Goal: Task Accomplishment & Management: Use online tool/utility

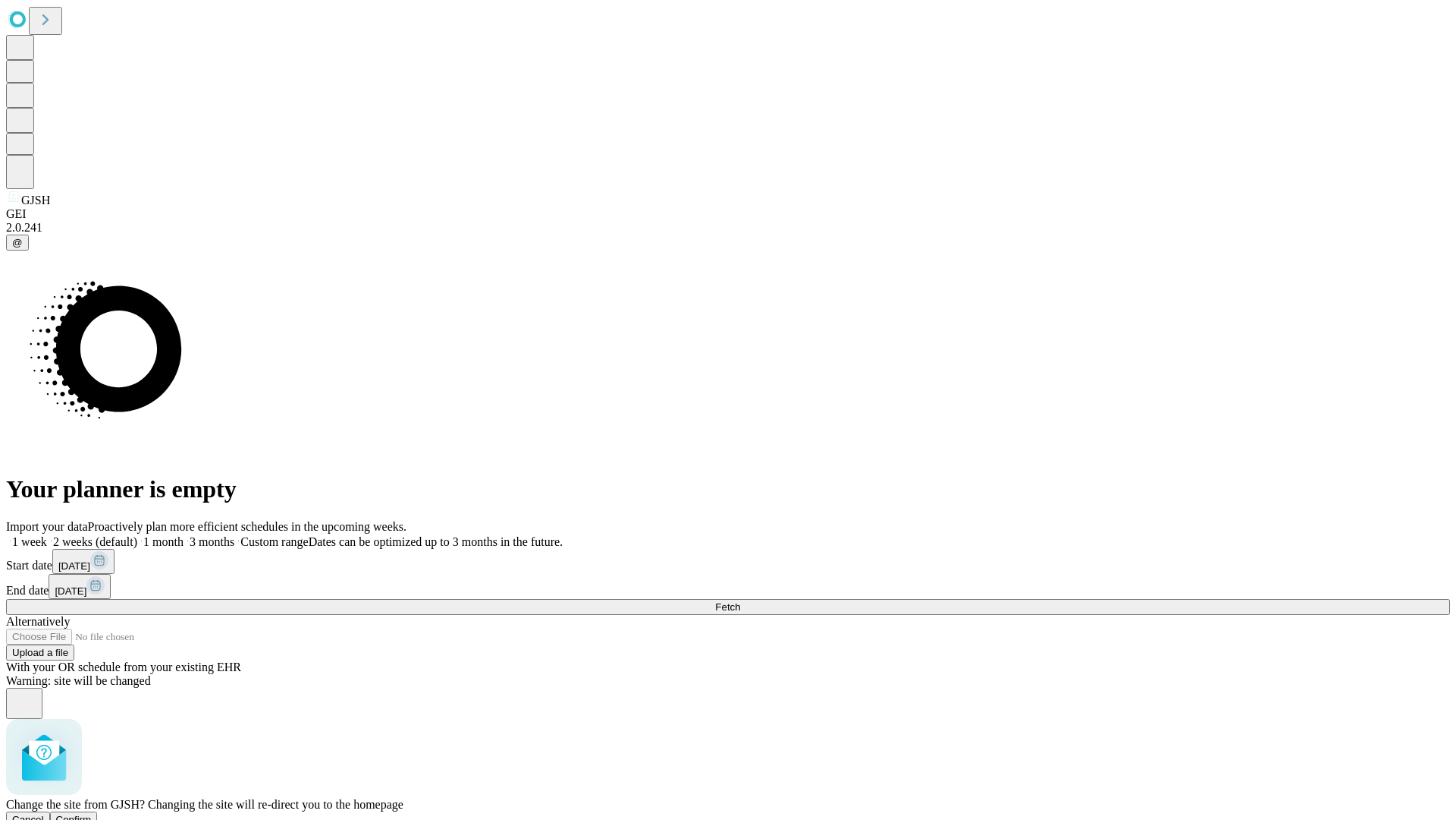
click at [92, 813] on span "Confirm" at bounding box center [73, 819] width 36 height 12
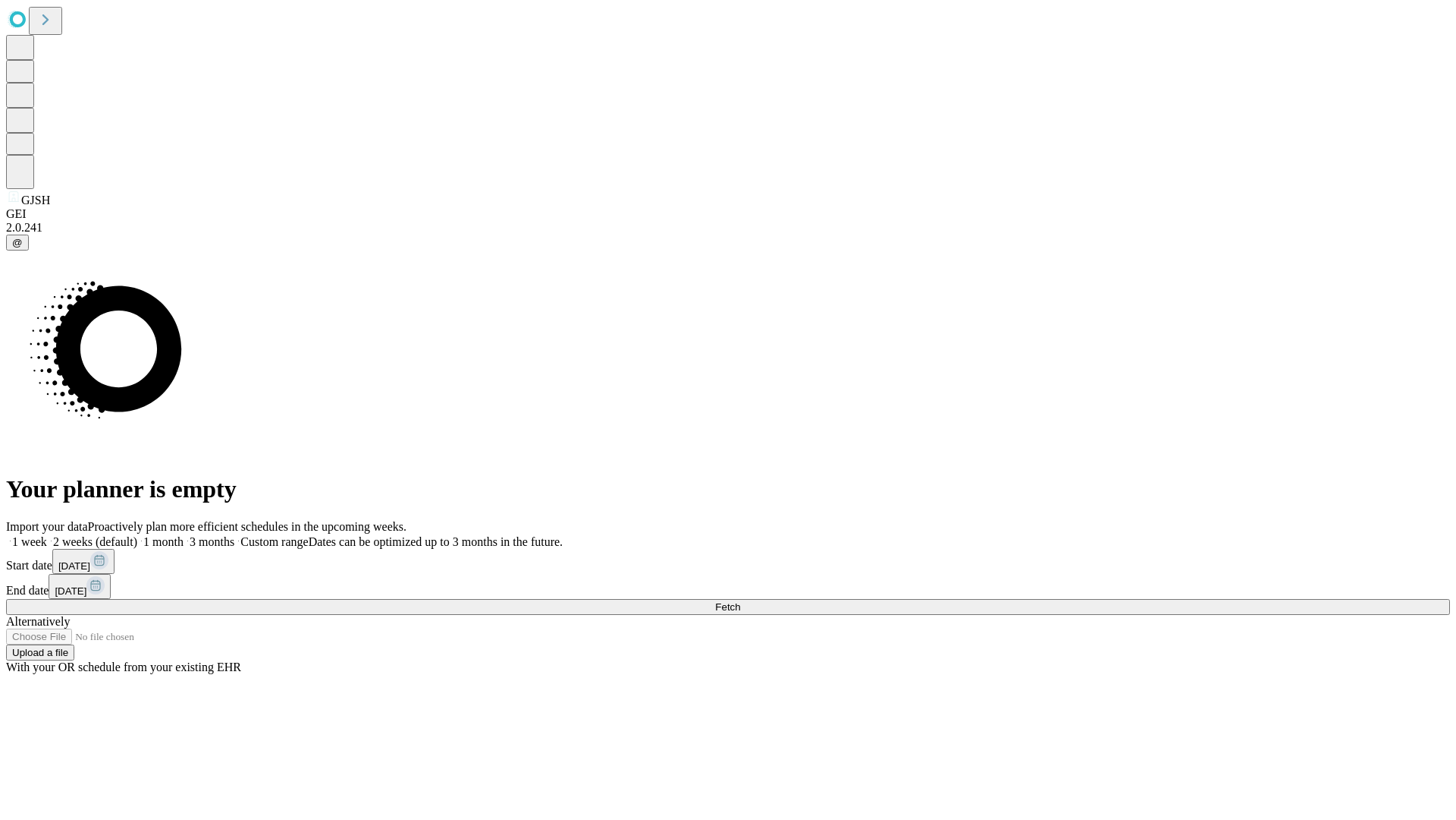
click at [47, 535] on label "1 week" at bounding box center [26, 541] width 41 height 12
click at [740, 601] on span "Fetch" at bounding box center [728, 607] width 25 height 12
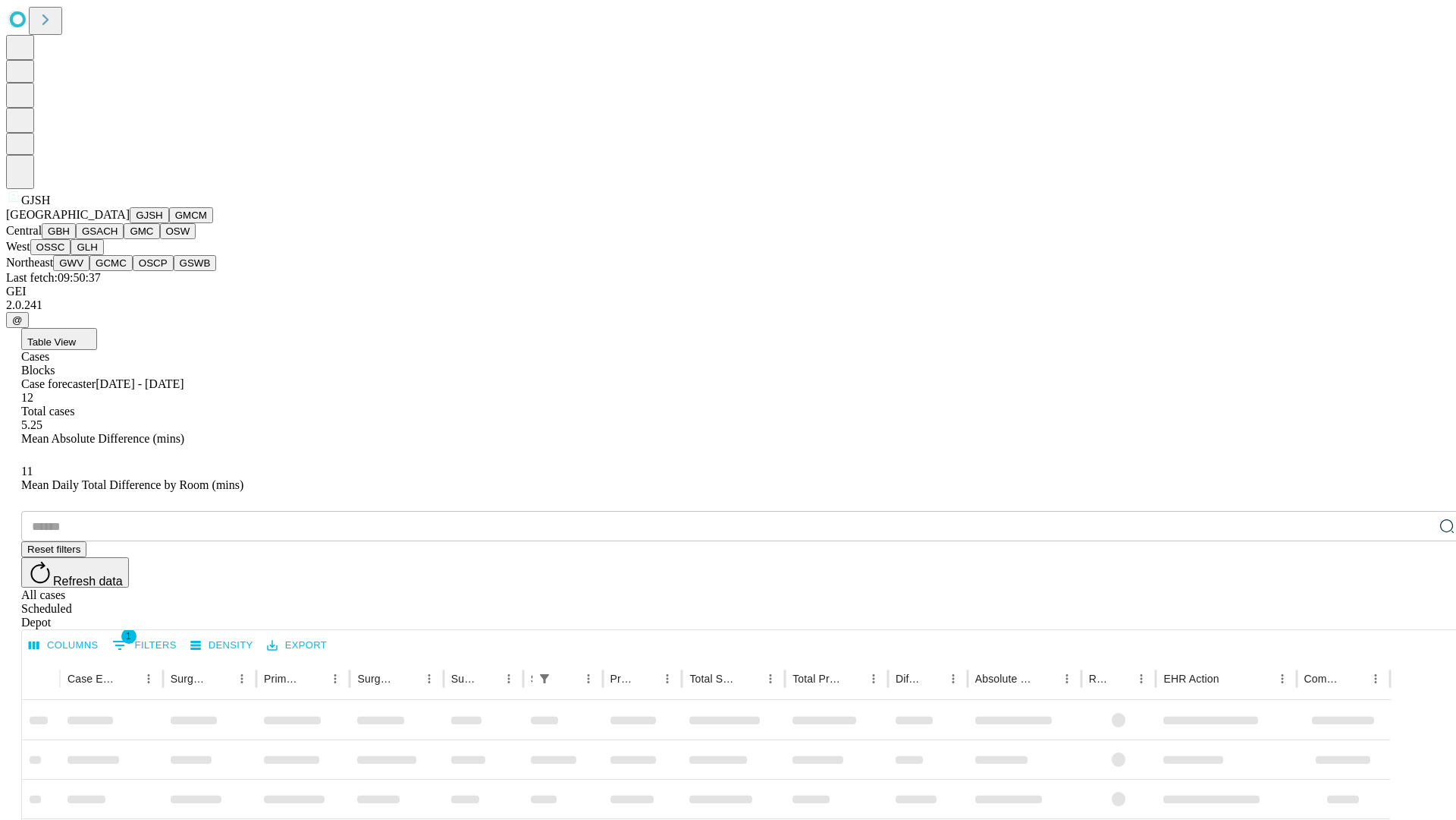
click at [169, 223] on button "GMCM" at bounding box center [191, 215] width 44 height 16
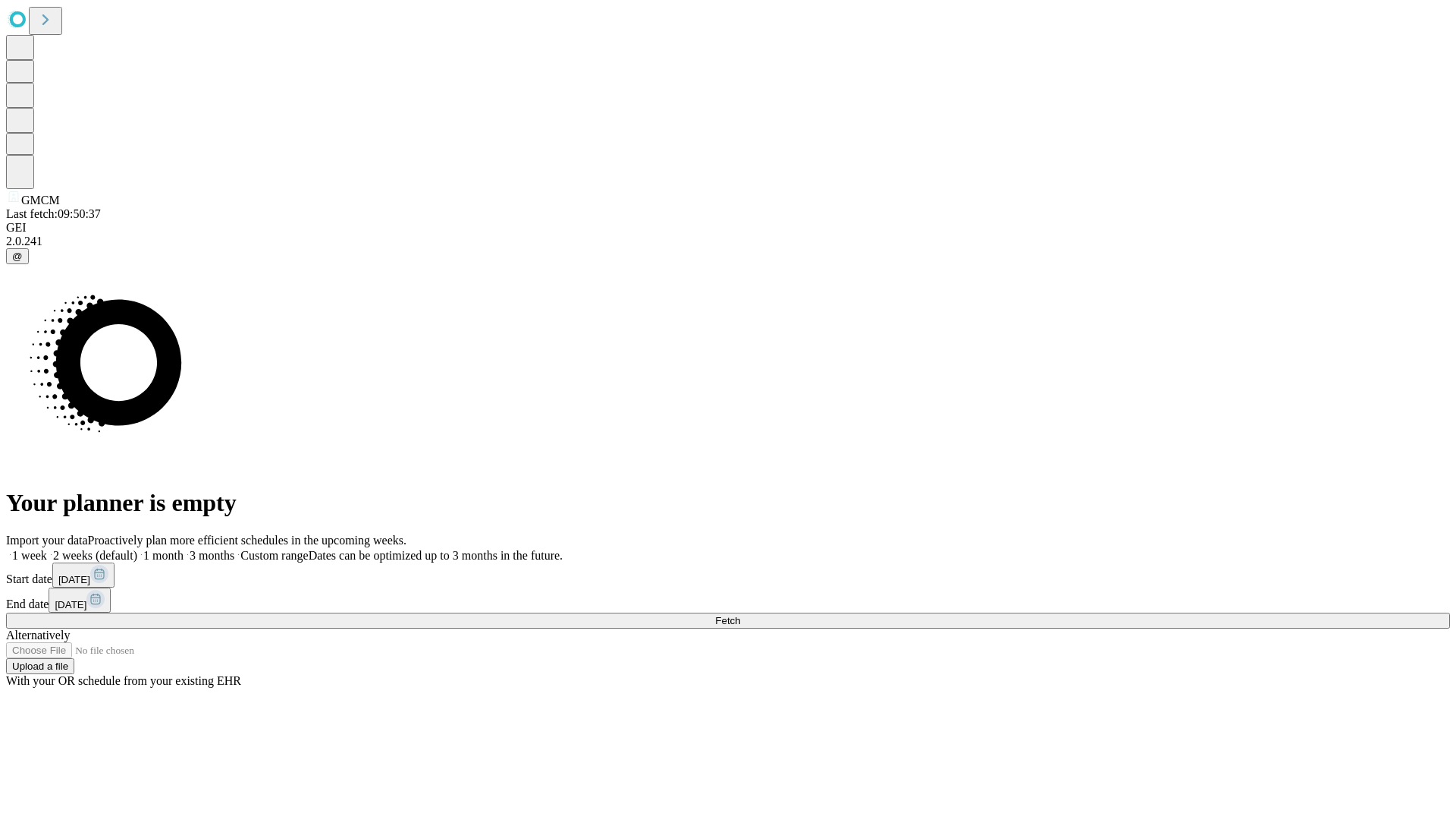
click at [47, 549] on label "1 week" at bounding box center [26, 554] width 41 height 12
click at [740, 614] on span "Fetch" at bounding box center [728, 620] width 25 height 12
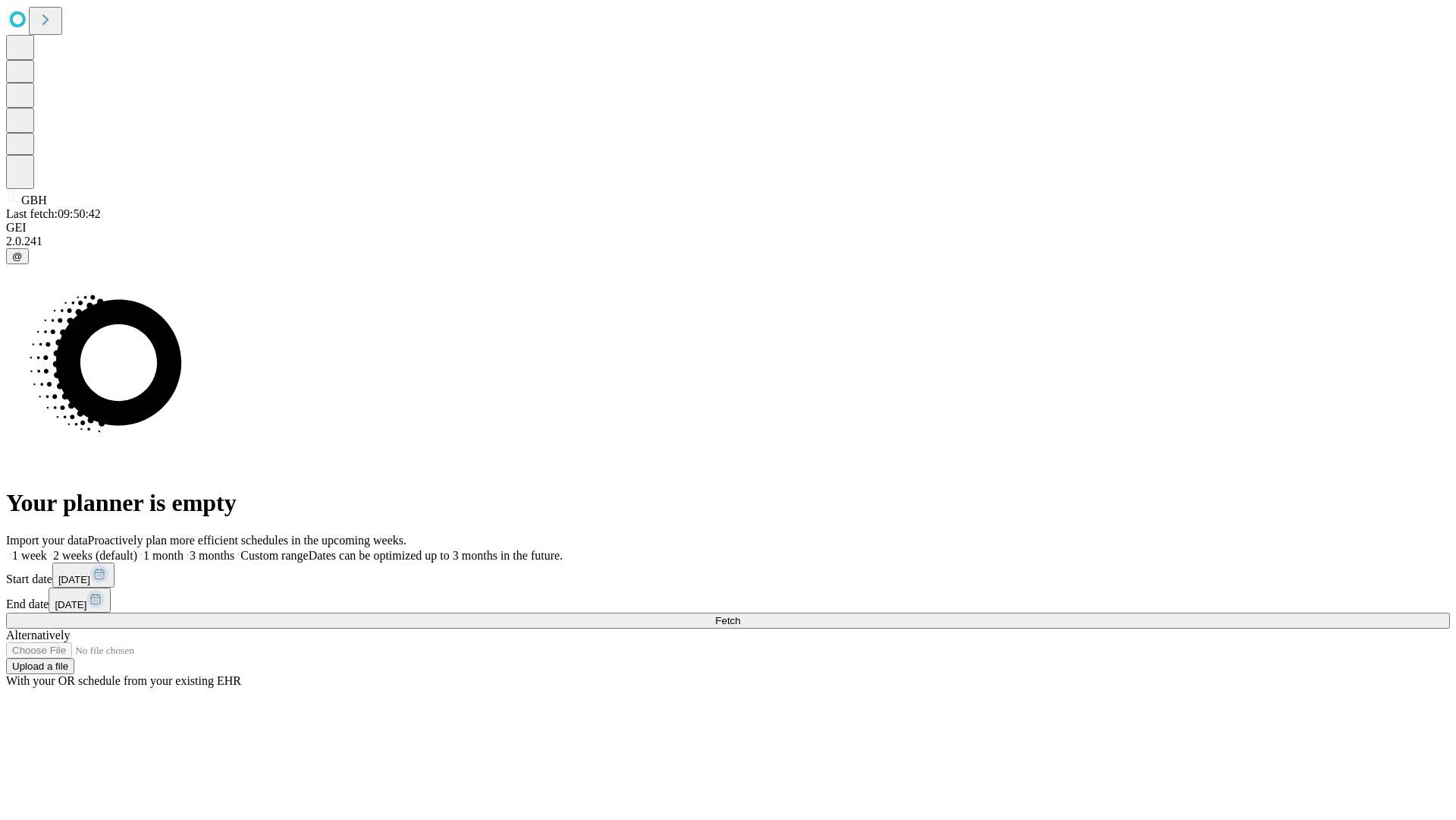
click at [47, 549] on label "1 week" at bounding box center [26, 554] width 41 height 12
click at [740, 614] on span "Fetch" at bounding box center [728, 620] width 25 height 12
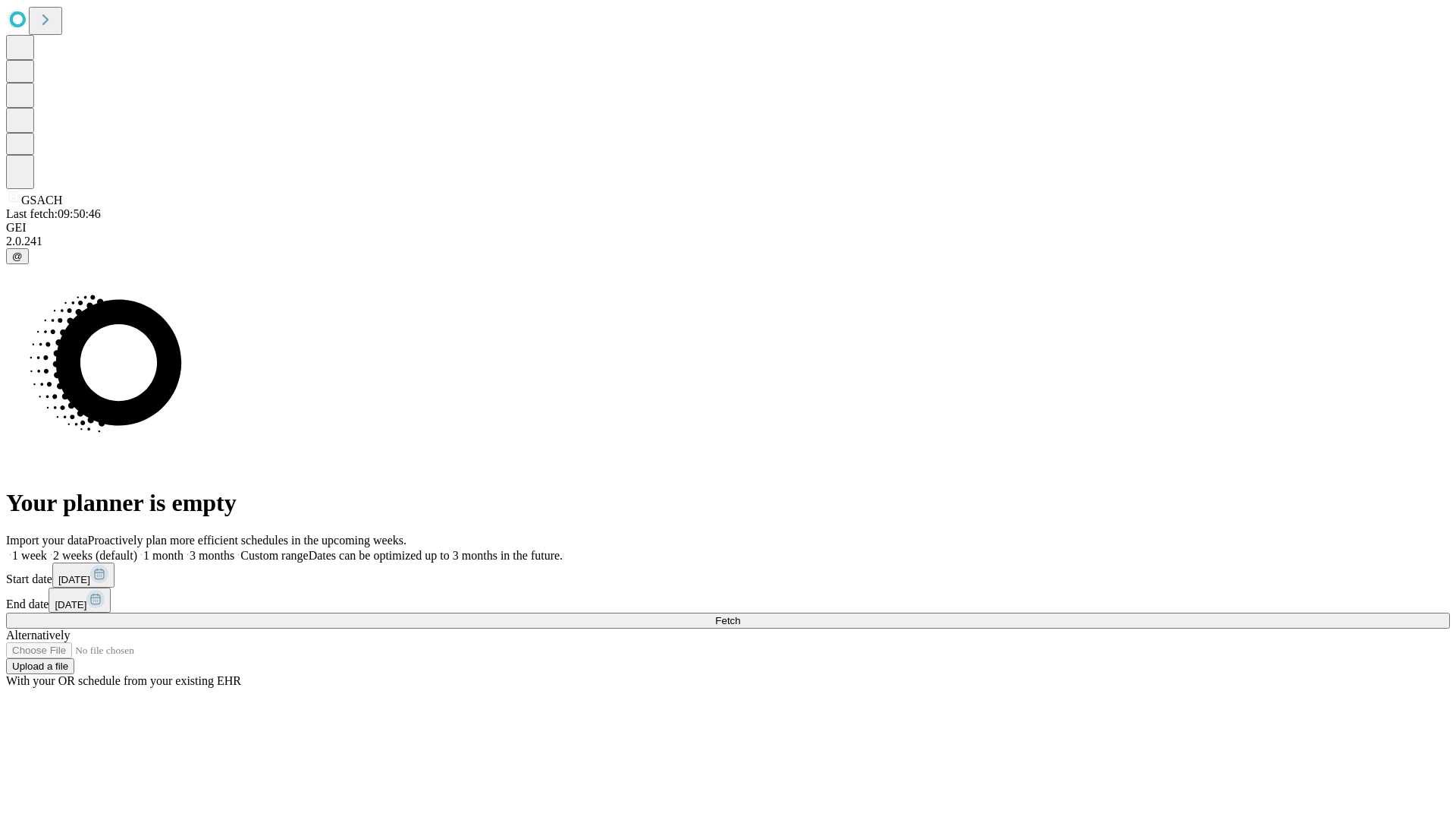
click at [740, 614] on span "Fetch" at bounding box center [728, 620] width 25 height 12
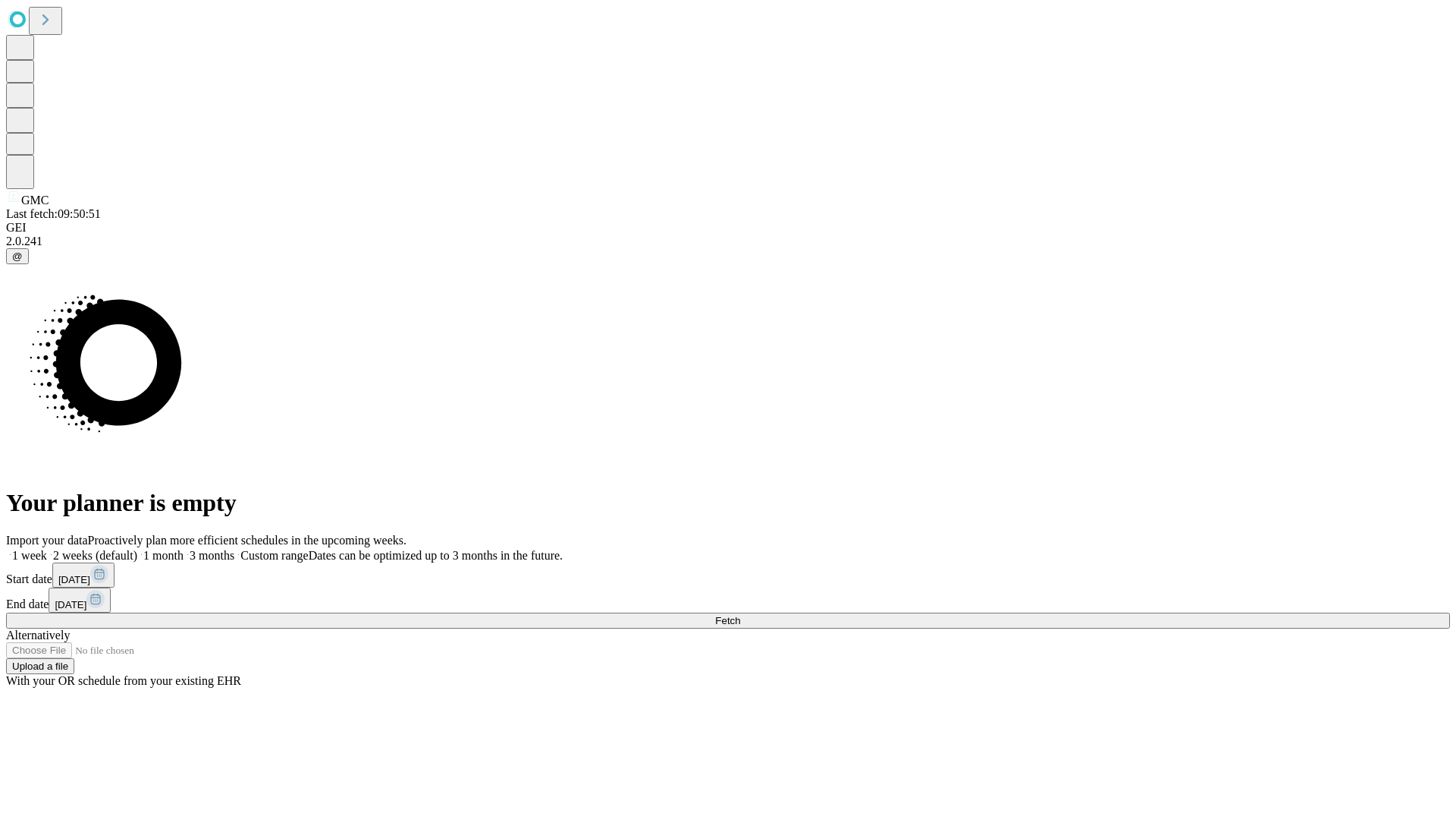
click at [47, 549] on label "1 week" at bounding box center [26, 554] width 41 height 12
click at [740, 614] on span "Fetch" at bounding box center [728, 620] width 25 height 12
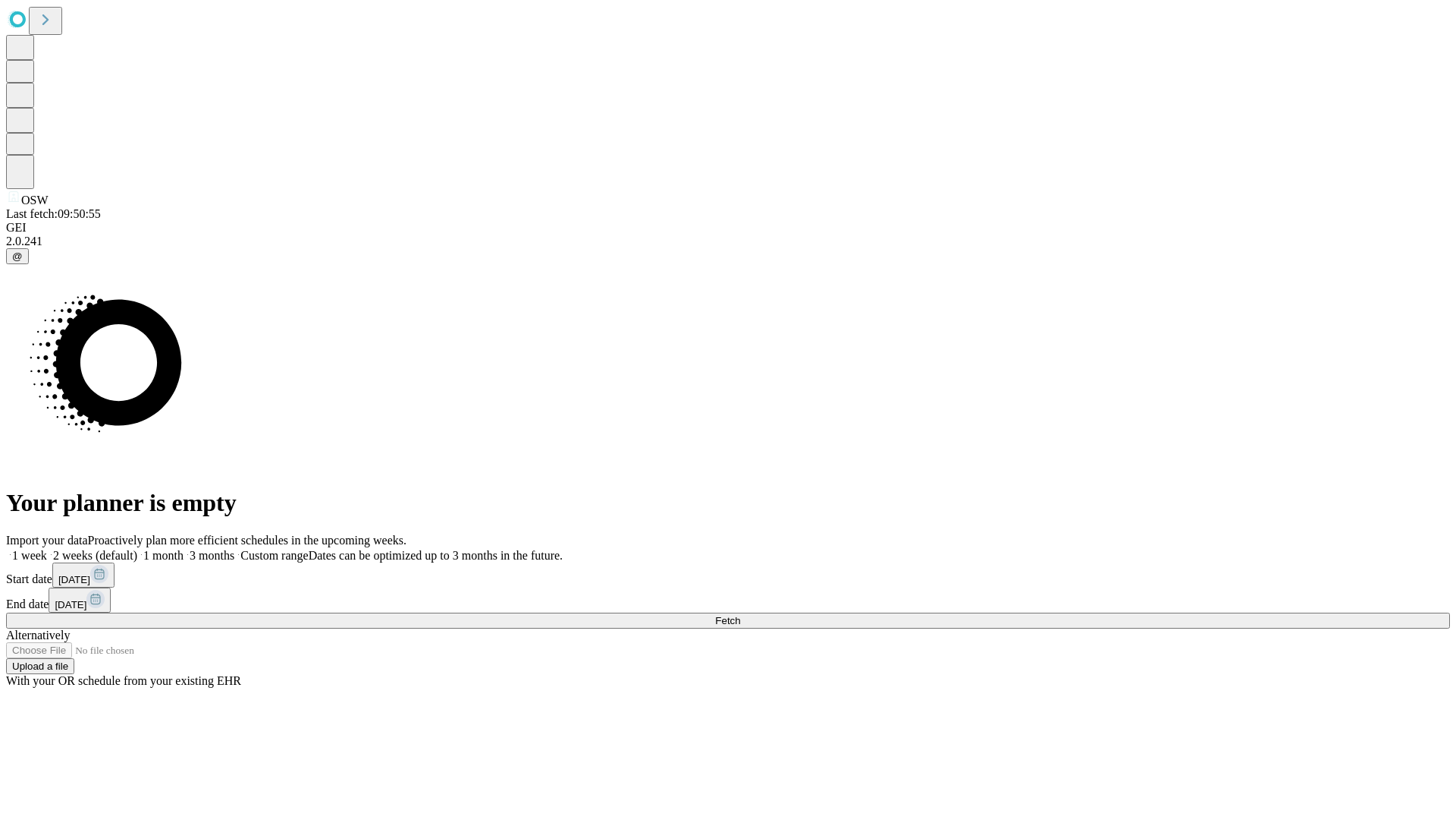
click at [740, 614] on span "Fetch" at bounding box center [728, 620] width 25 height 12
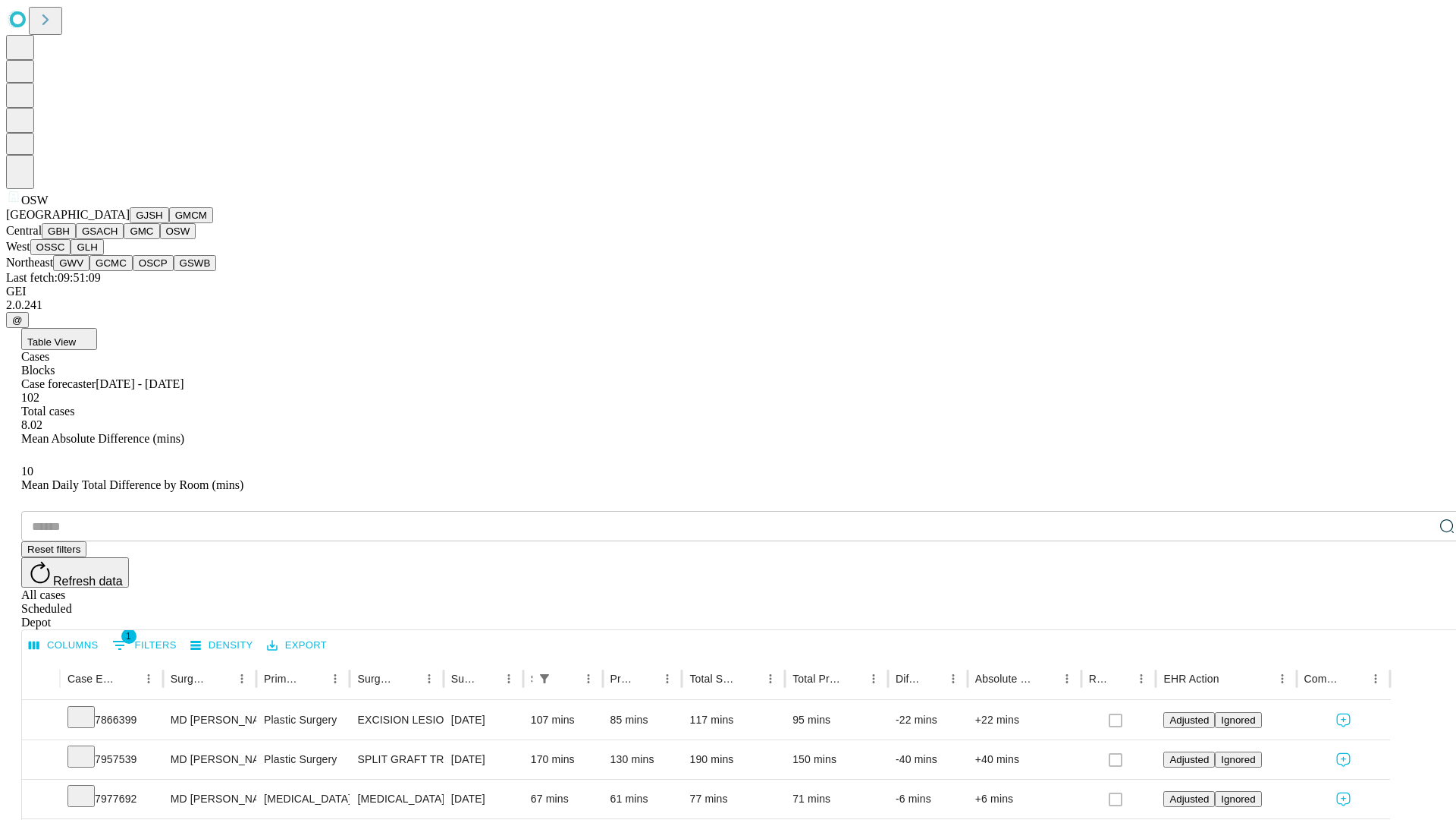
click at [72, 255] on button "OSSC" at bounding box center [50, 246] width 41 height 16
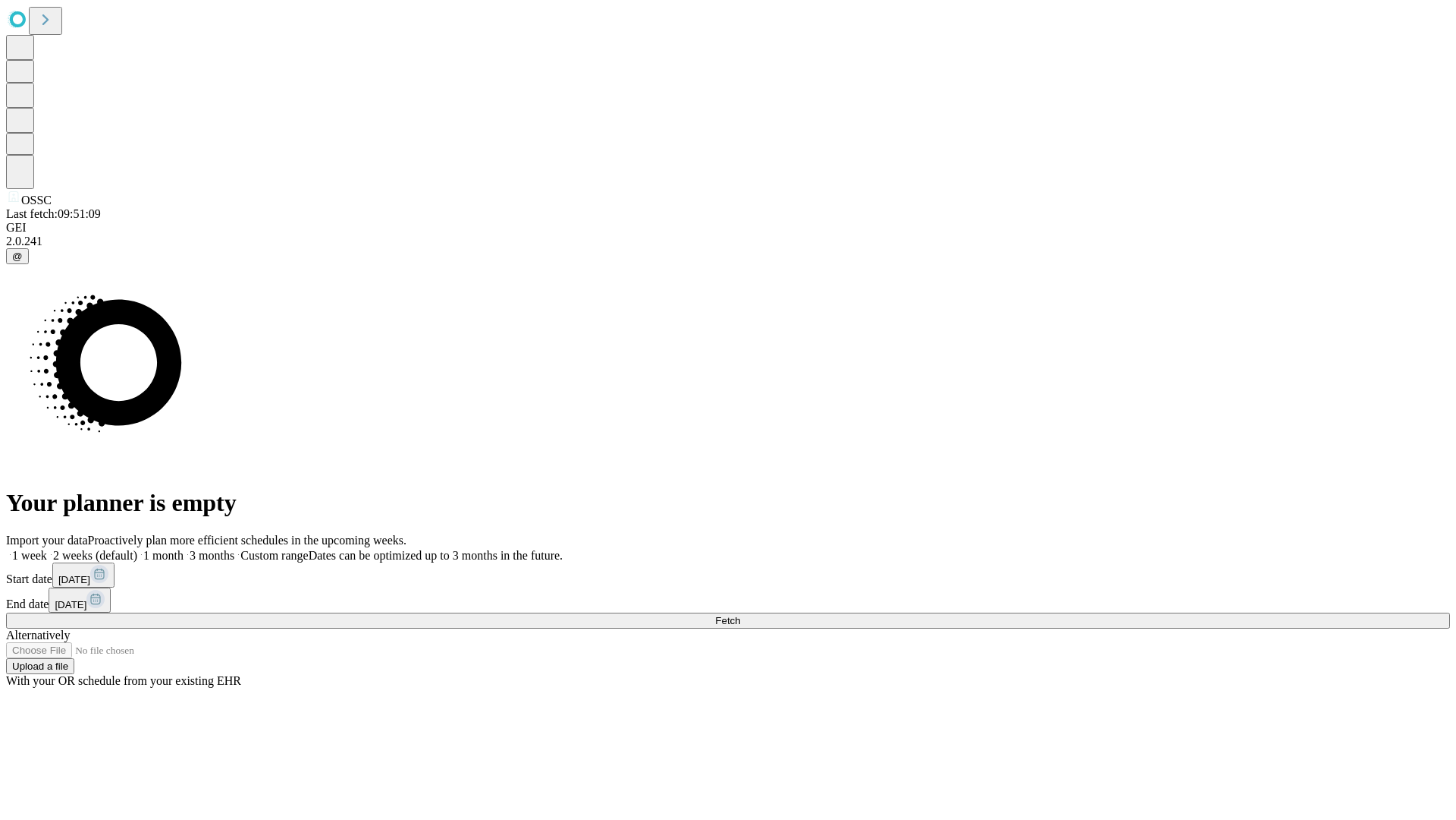
click at [47, 549] on label "1 week" at bounding box center [26, 554] width 41 height 12
click at [740, 614] on span "Fetch" at bounding box center [728, 620] width 25 height 12
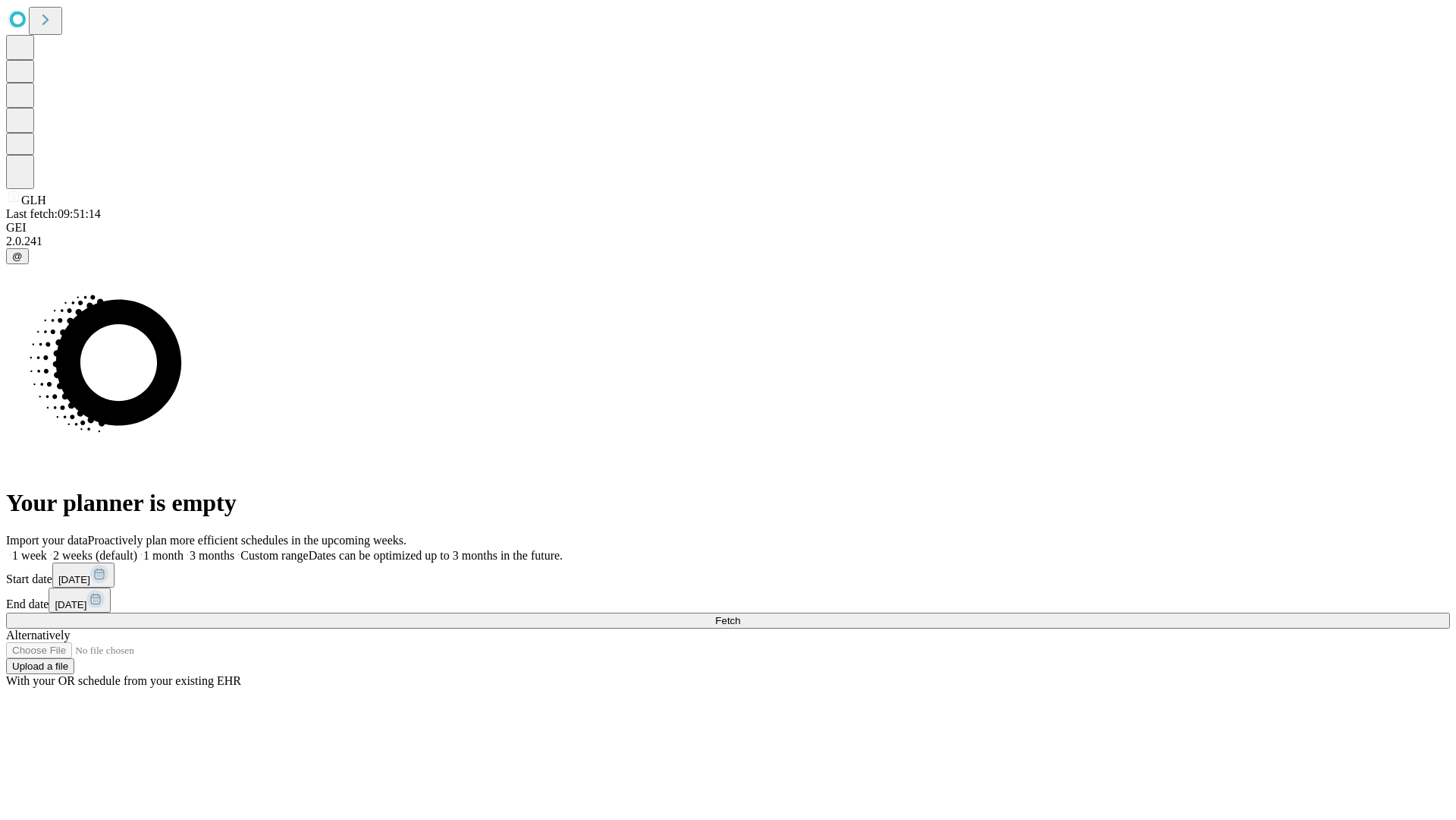
click at [740, 614] on span "Fetch" at bounding box center [728, 620] width 25 height 12
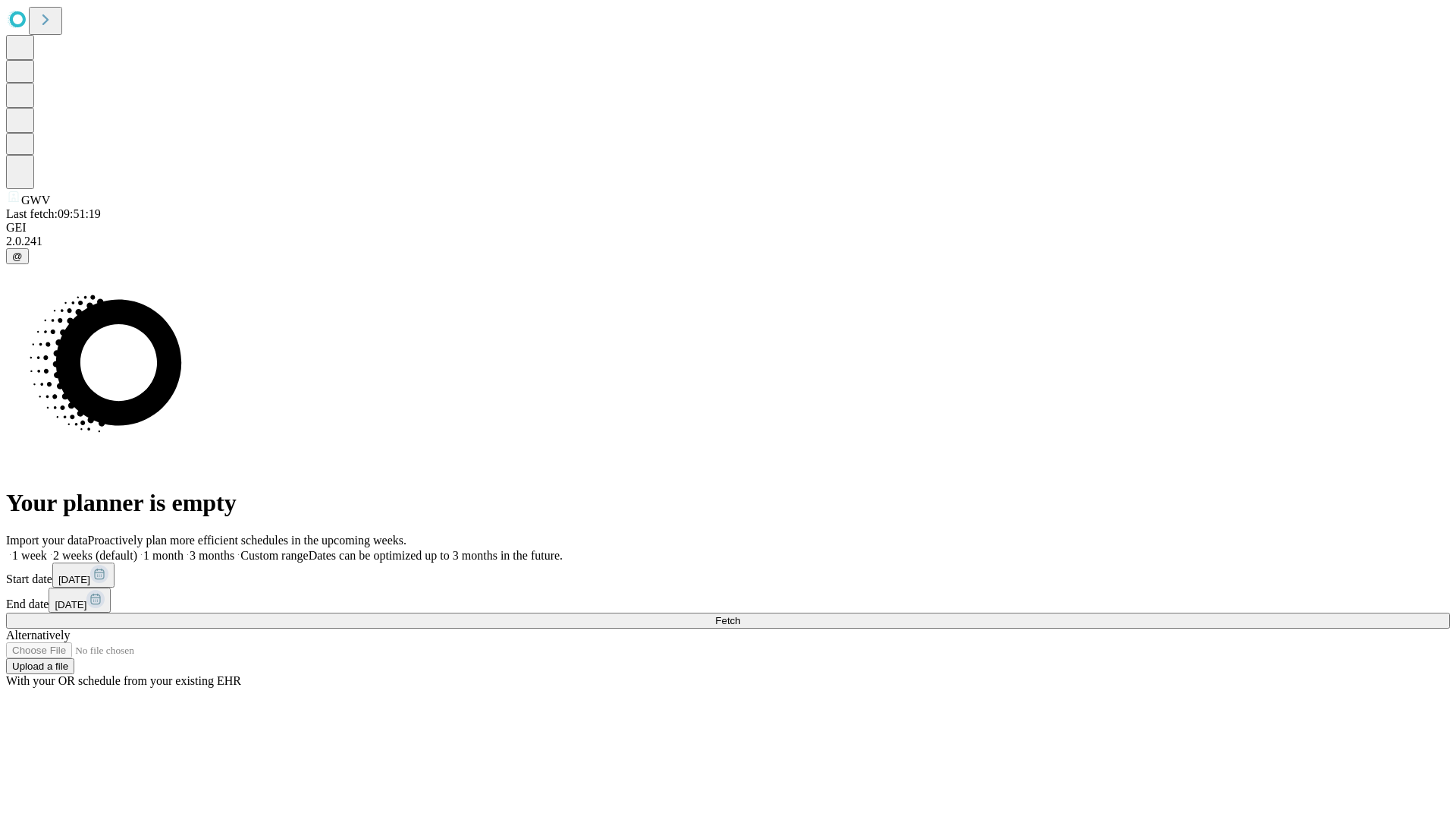
click at [47, 549] on label "1 week" at bounding box center [26, 554] width 41 height 12
click at [740, 614] on span "Fetch" at bounding box center [728, 620] width 25 height 12
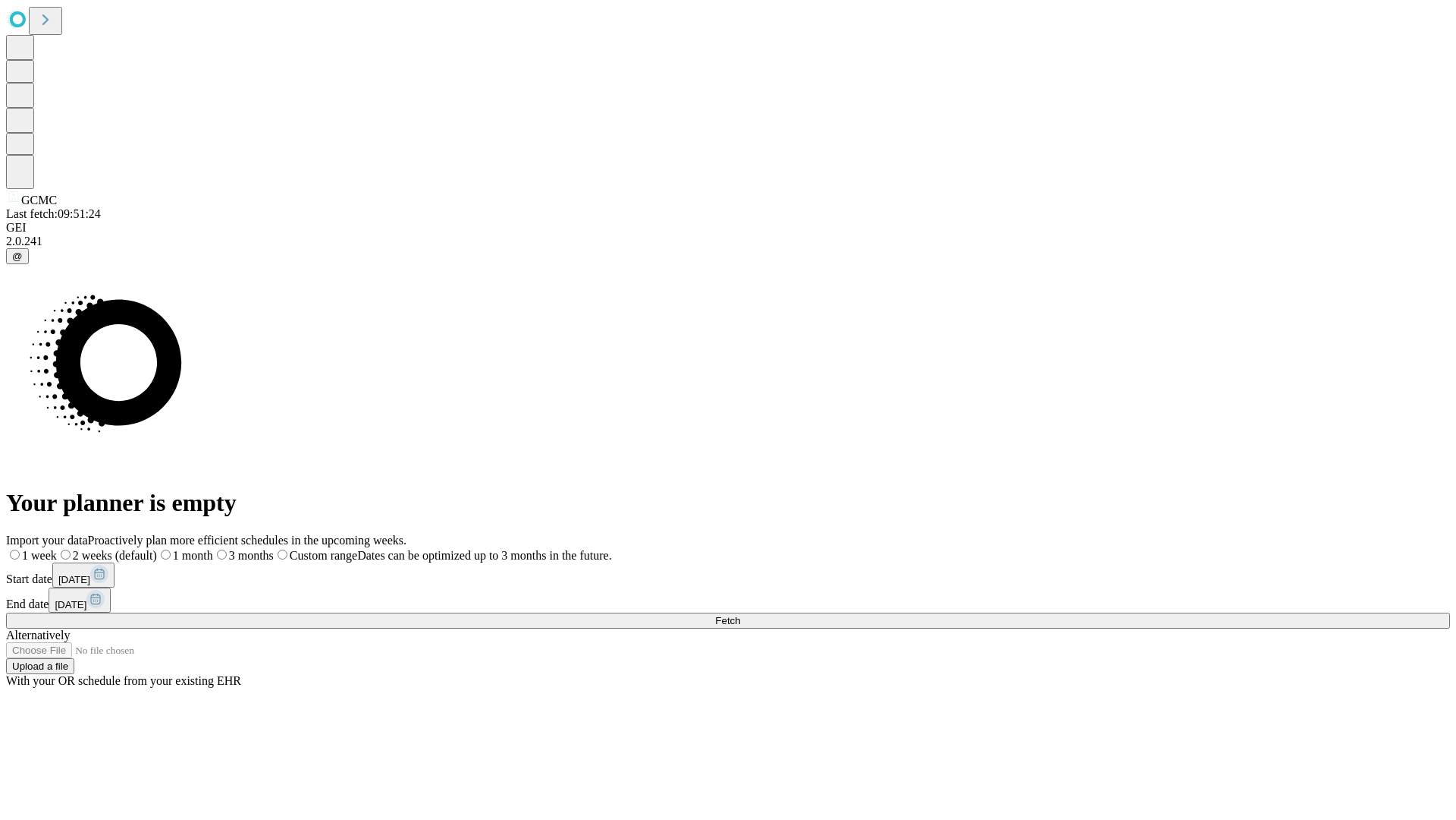
click at [740, 614] on span "Fetch" at bounding box center [728, 620] width 25 height 12
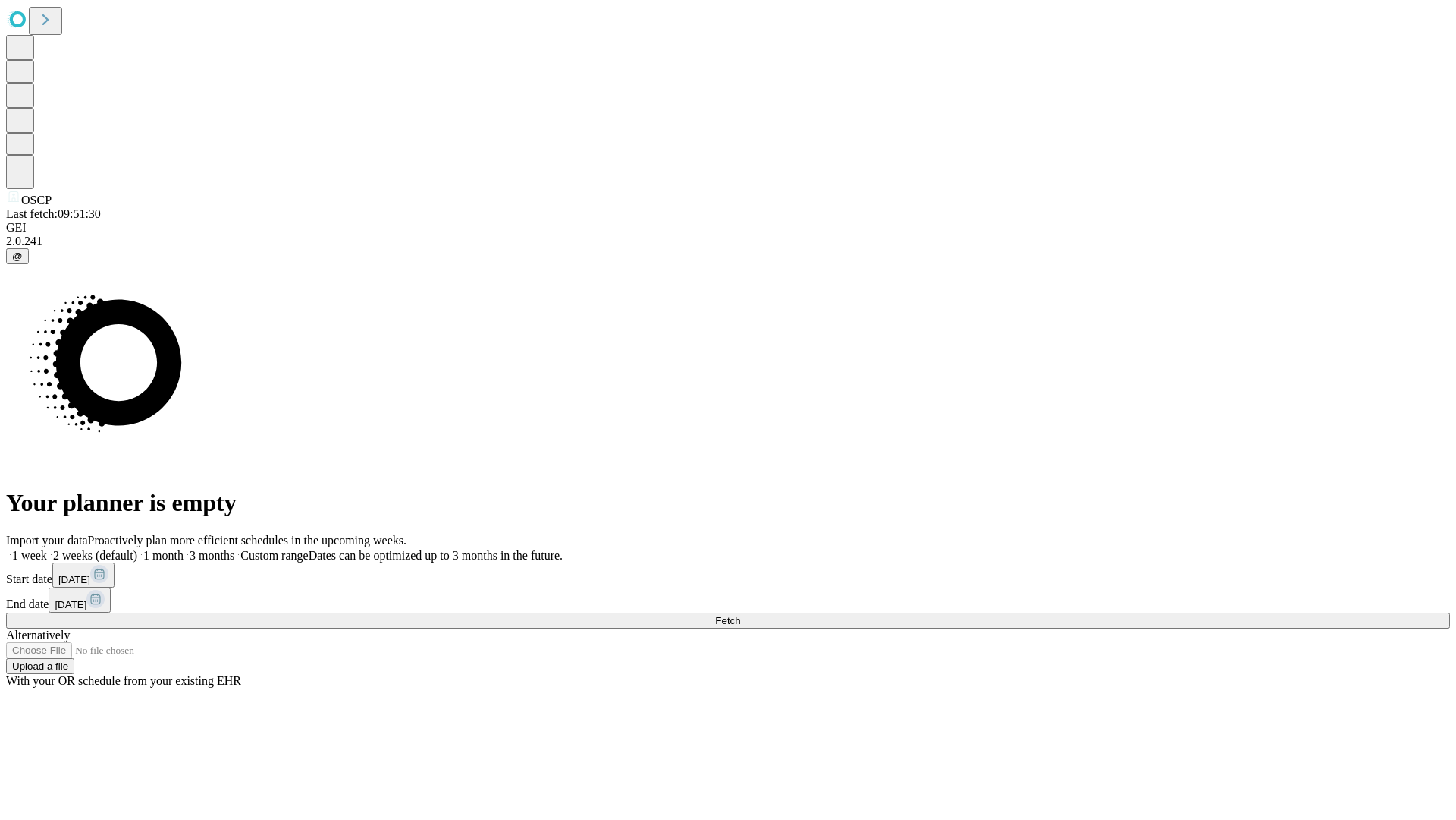
click at [740, 614] on span "Fetch" at bounding box center [728, 620] width 25 height 12
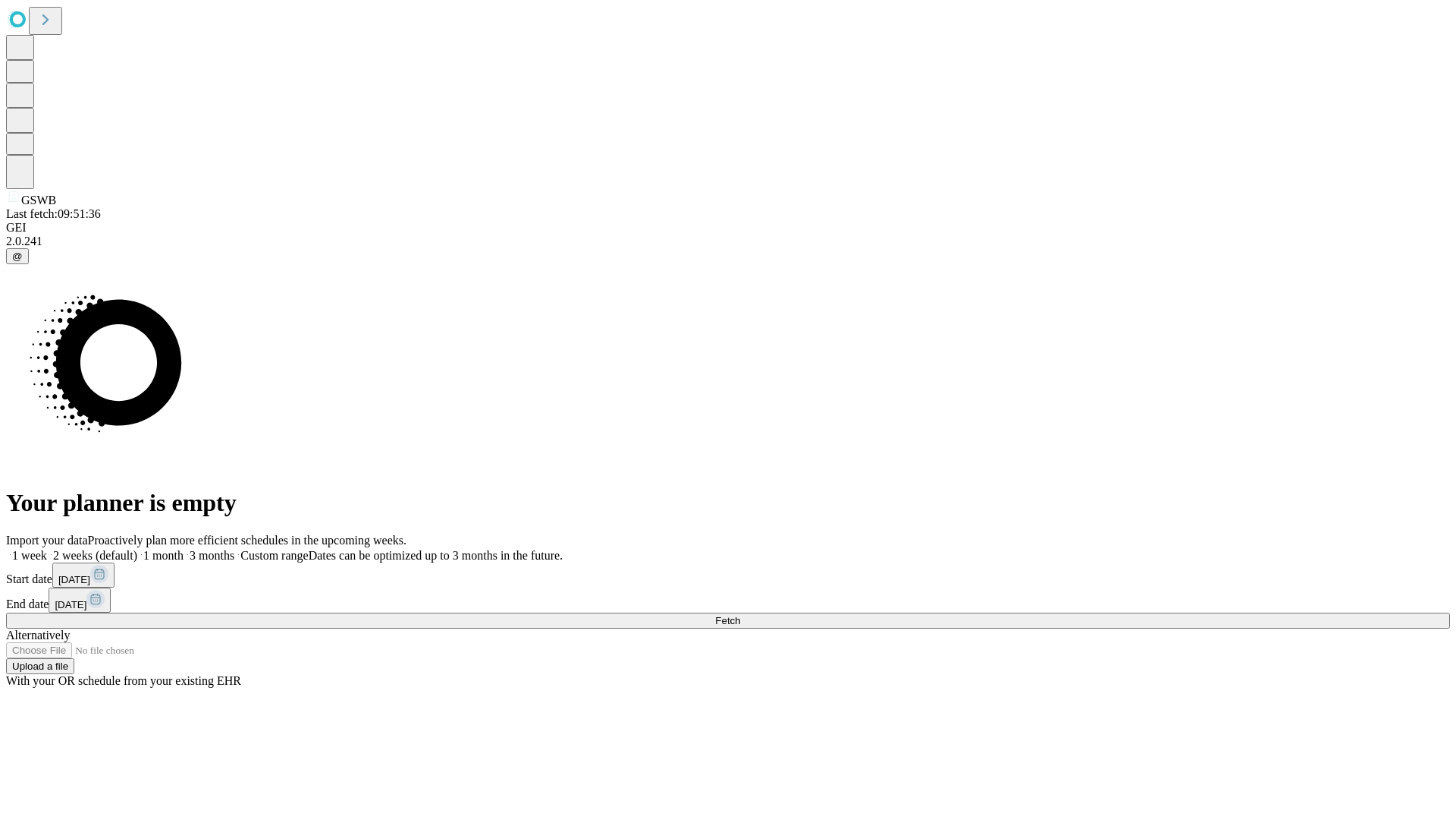
click at [47, 549] on label "1 week" at bounding box center [26, 554] width 41 height 12
click at [740, 614] on span "Fetch" at bounding box center [728, 620] width 25 height 12
